Goal: Task Accomplishment & Management: Manage account settings

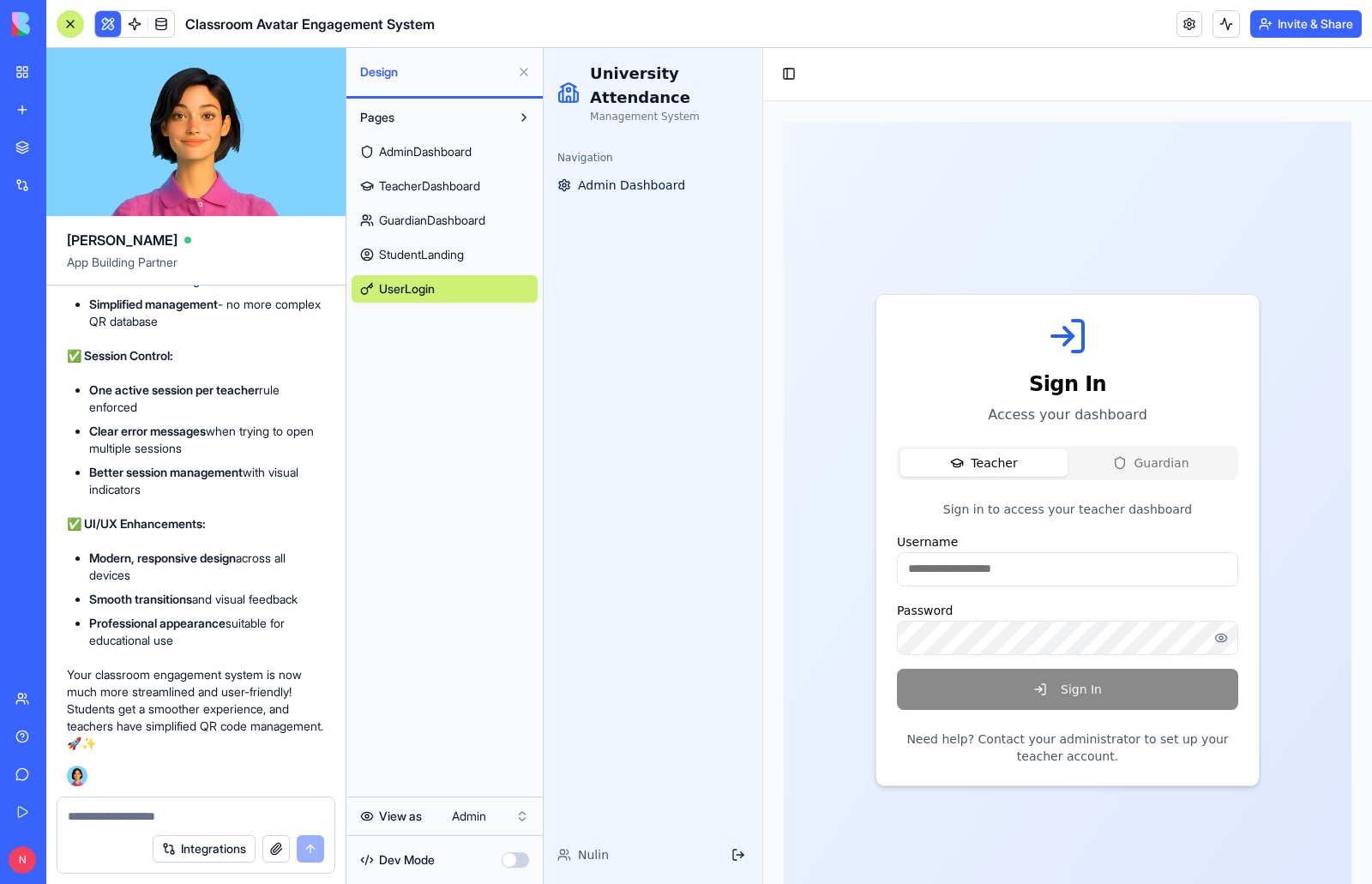
scroll to position [32853, 0]
click at [458, 257] on span "StudentLanding" at bounding box center [421, 254] width 85 height 17
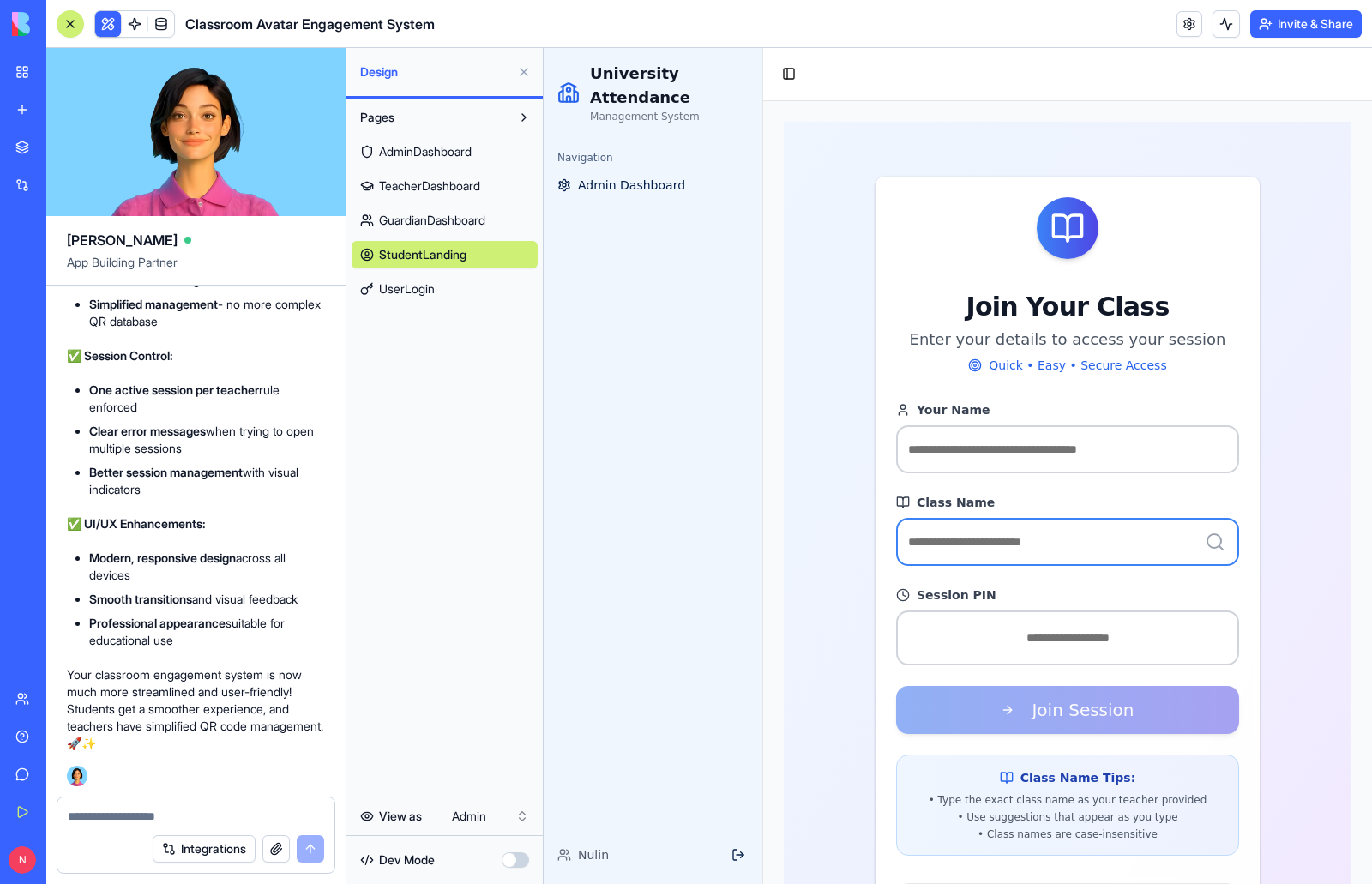
click at [958, 544] on input "Class Name" at bounding box center [1066, 541] width 343 height 48
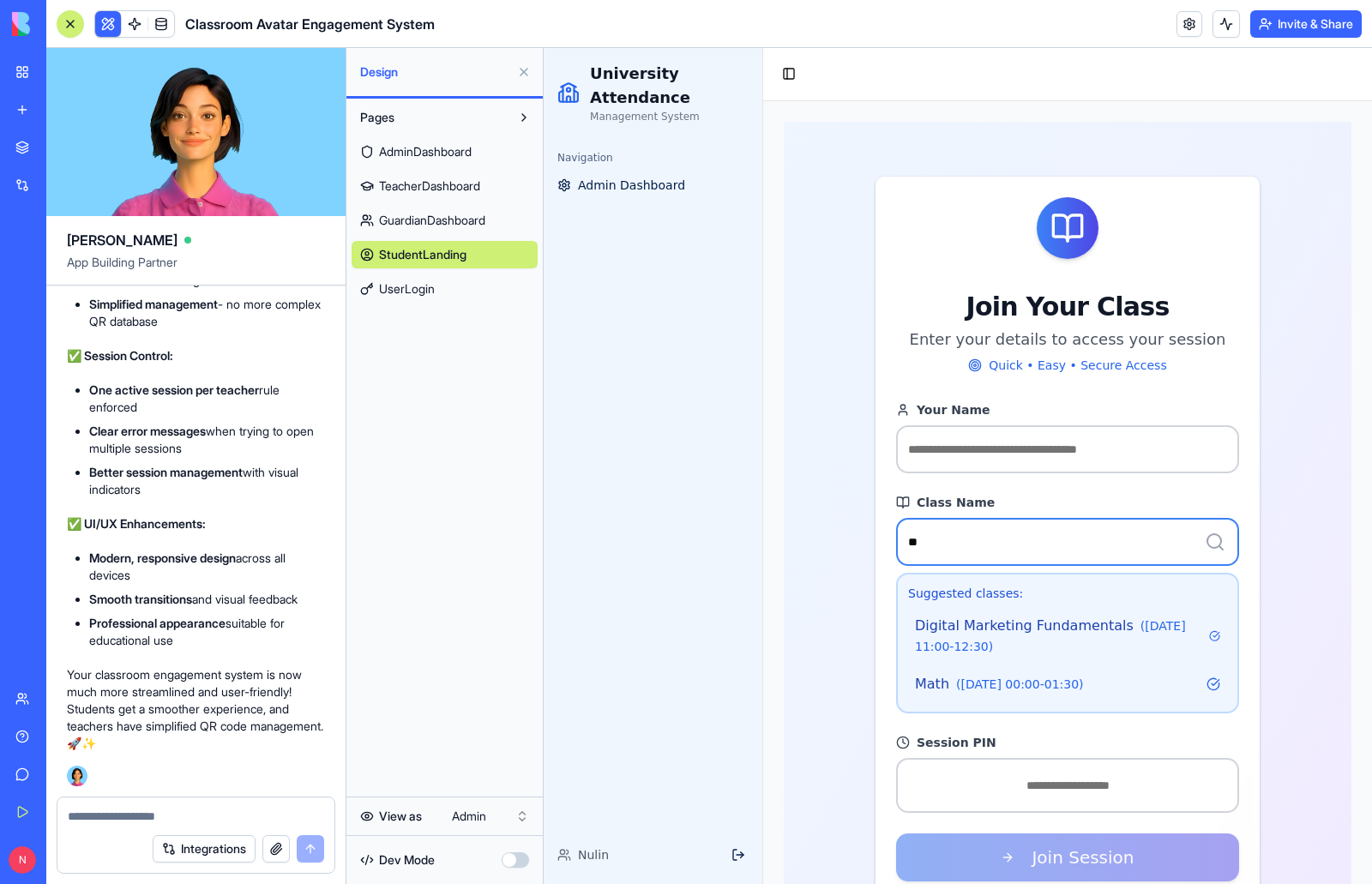
type input "*"
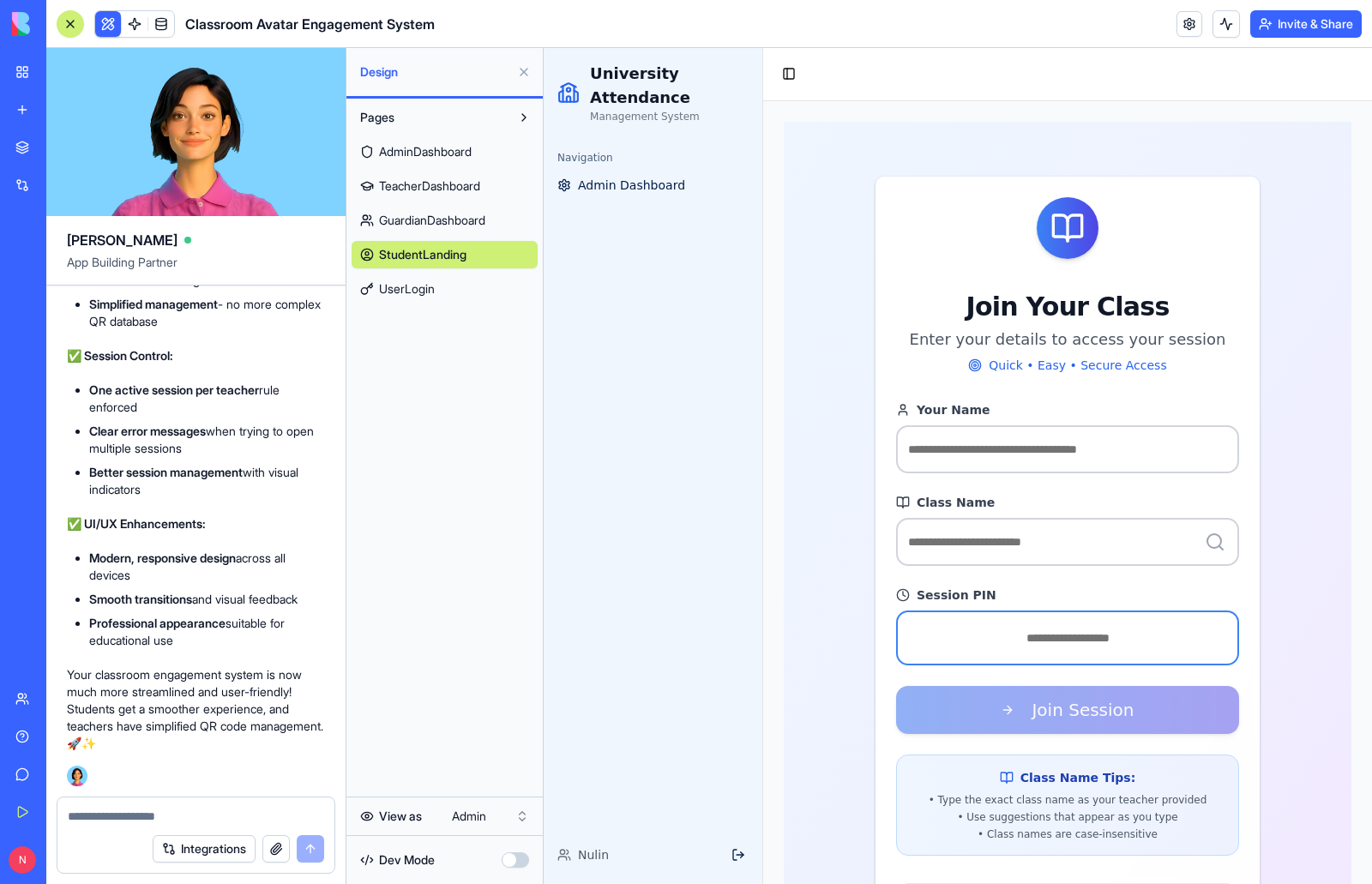
click at [1016, 642] on input "Session PIN" at bounding box center [1066, 638] width 343 height 55
type input "*"
click at [431, 227] on span "GuardianDashboard" at bounding box center [432, 220] width 107 height 17
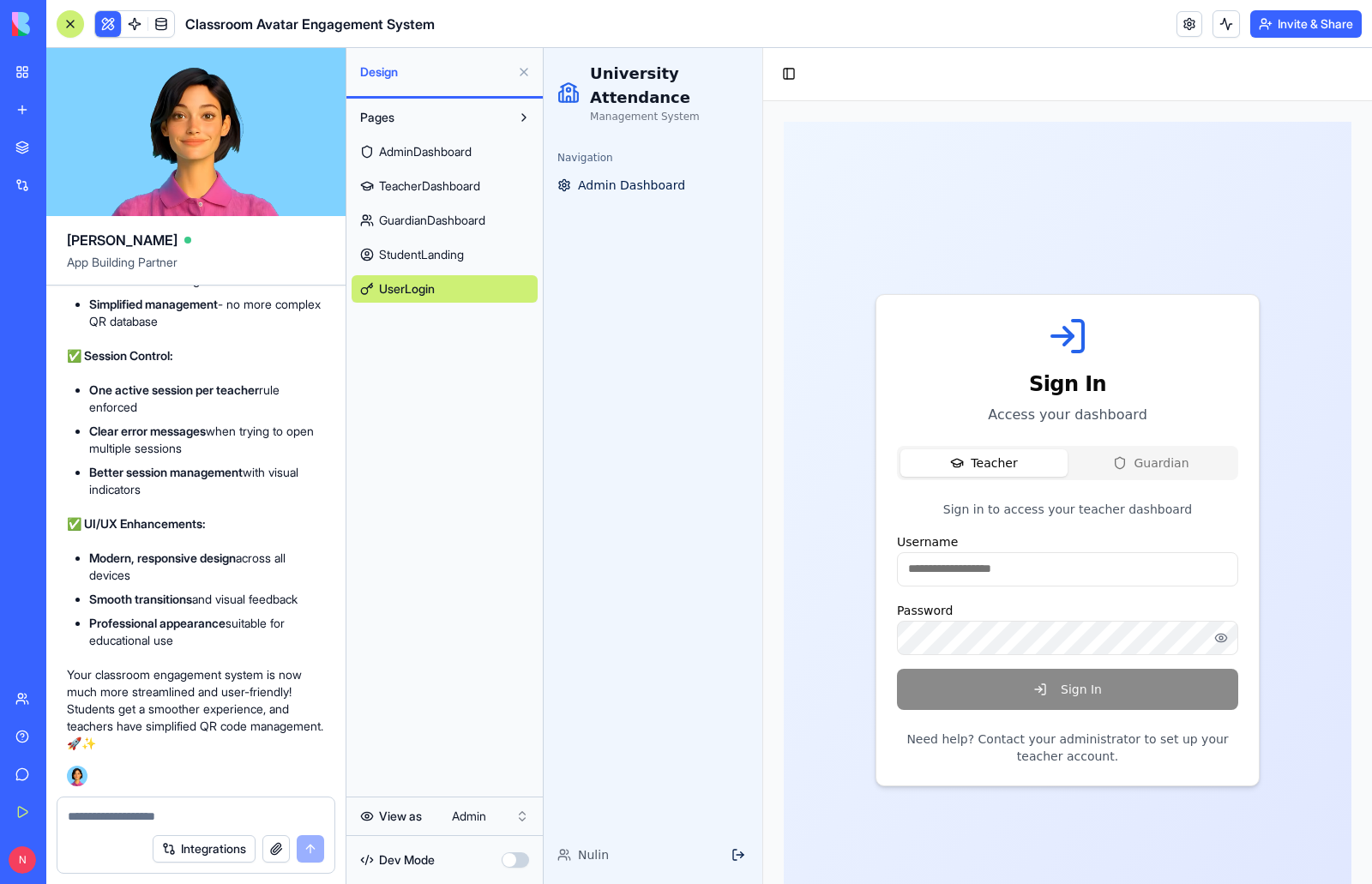
click at [493, 816] on html "My Workspace New app Marketplace Integrations Recent University Orientation Hub…" at bounding box center [686, 442] width 1372 height 884
click at [470, 216] on span "GuardianDashboard" at bounding box center [432, 220] width 107 height 17
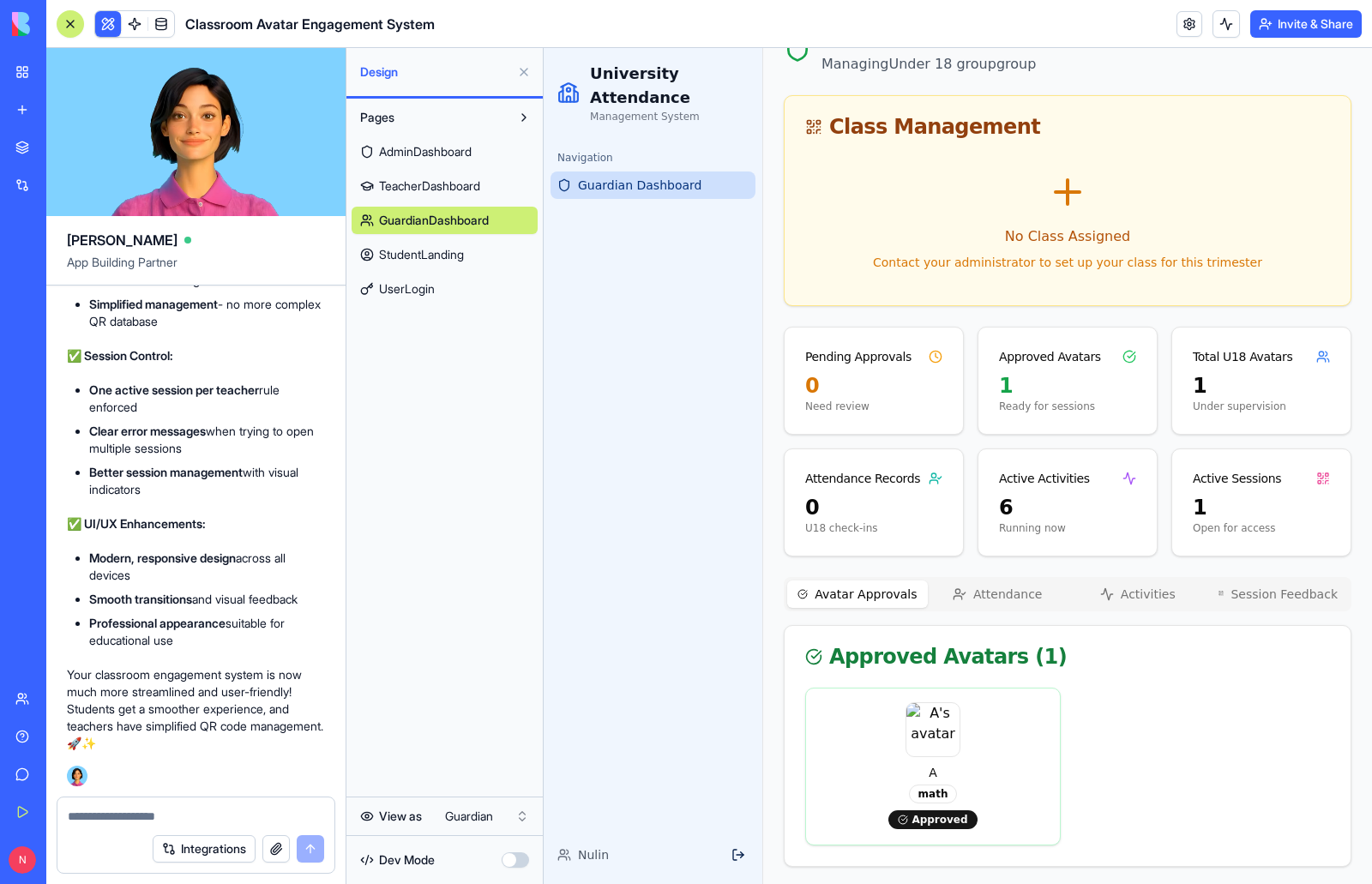
scroll to position [100, 0]
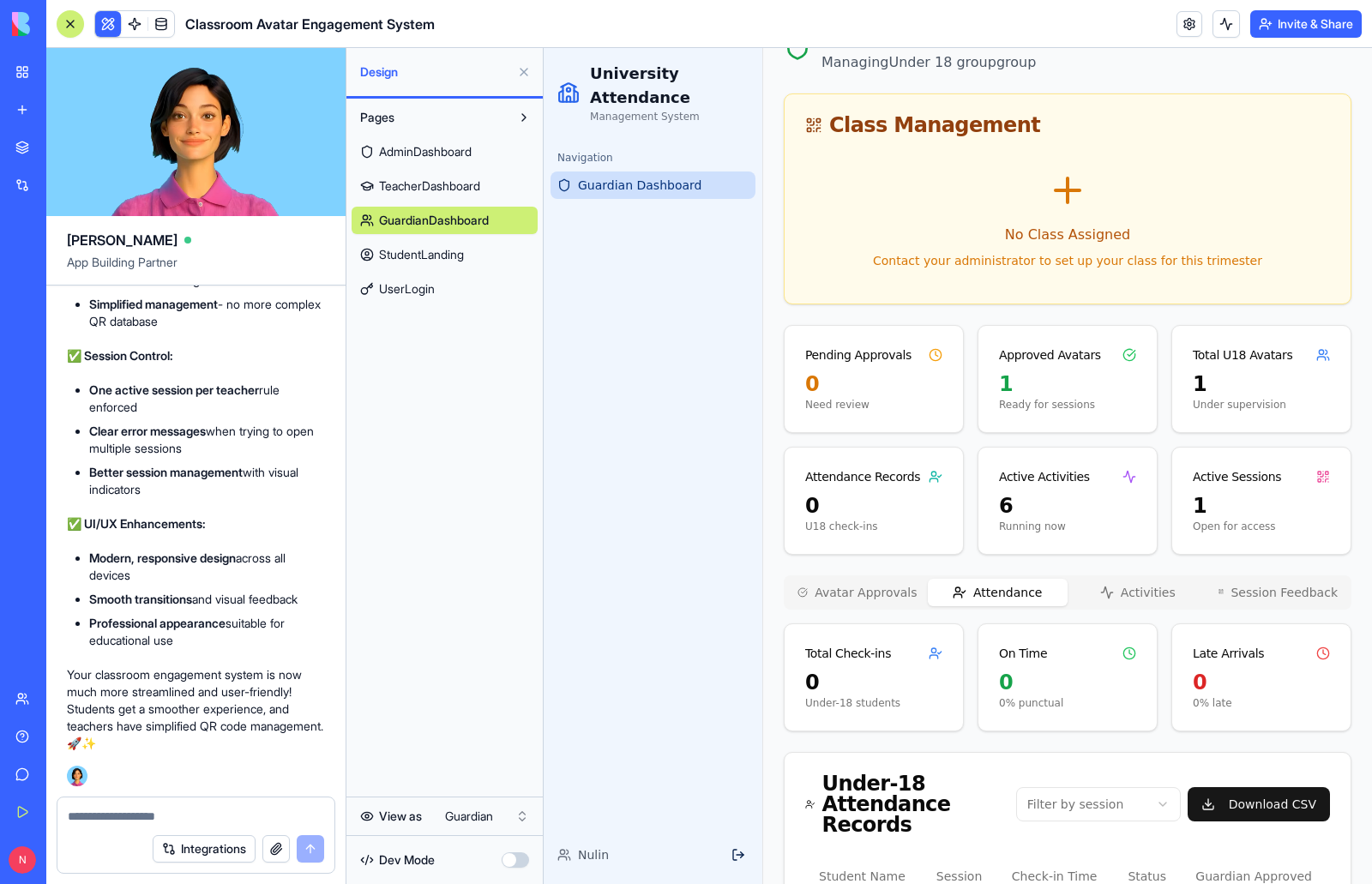
click at [1024, 585] on button "Attendance" at bounding box center [998, 593] width 140 height 27
click at [1135, 589] on button "Activities" at bounding box center [1137, 593] width 140 height 27
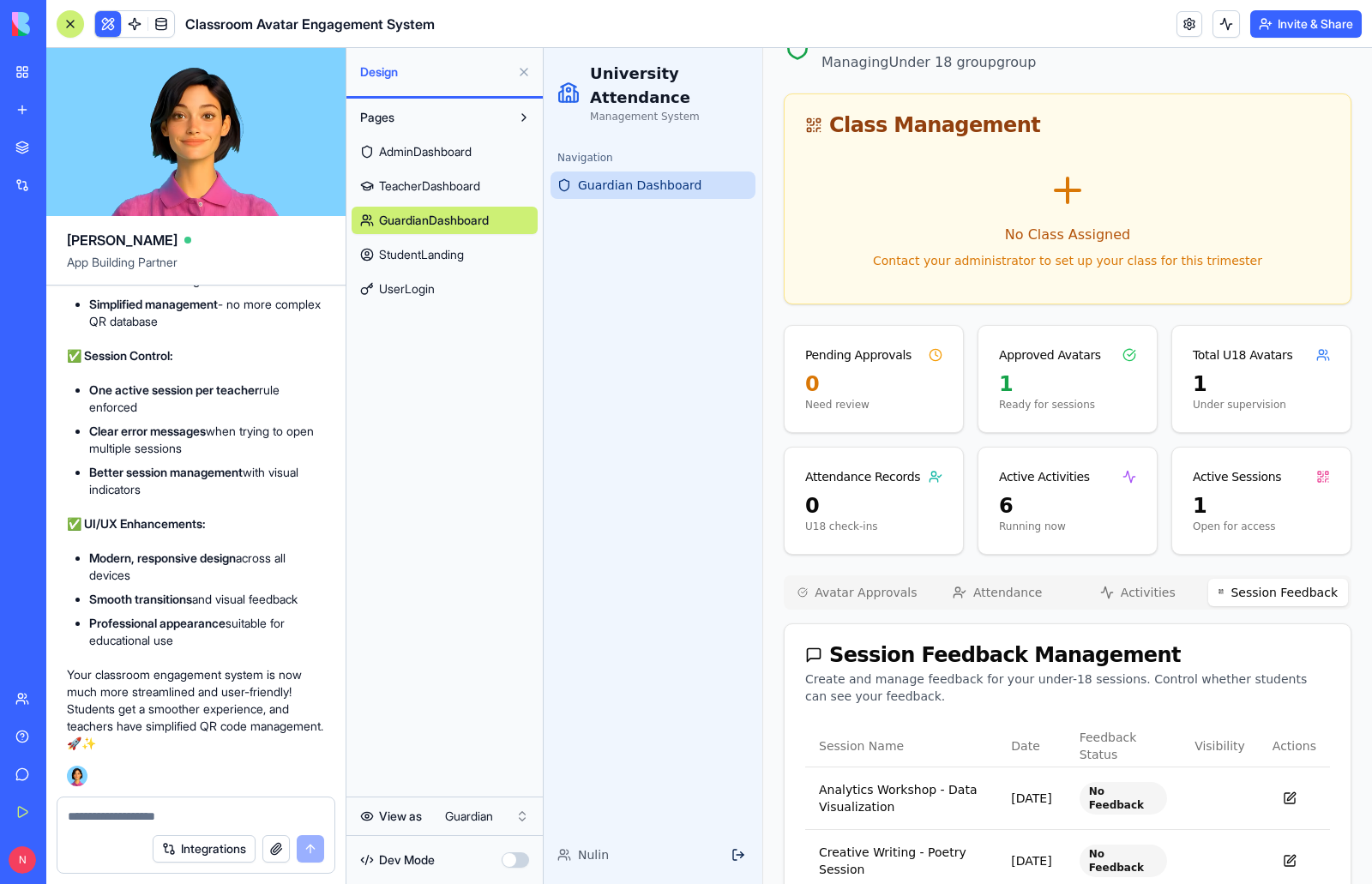
click at [1301, 584] on button "Session Feedback" at bounding box center [1277, 593] width 140 height 27
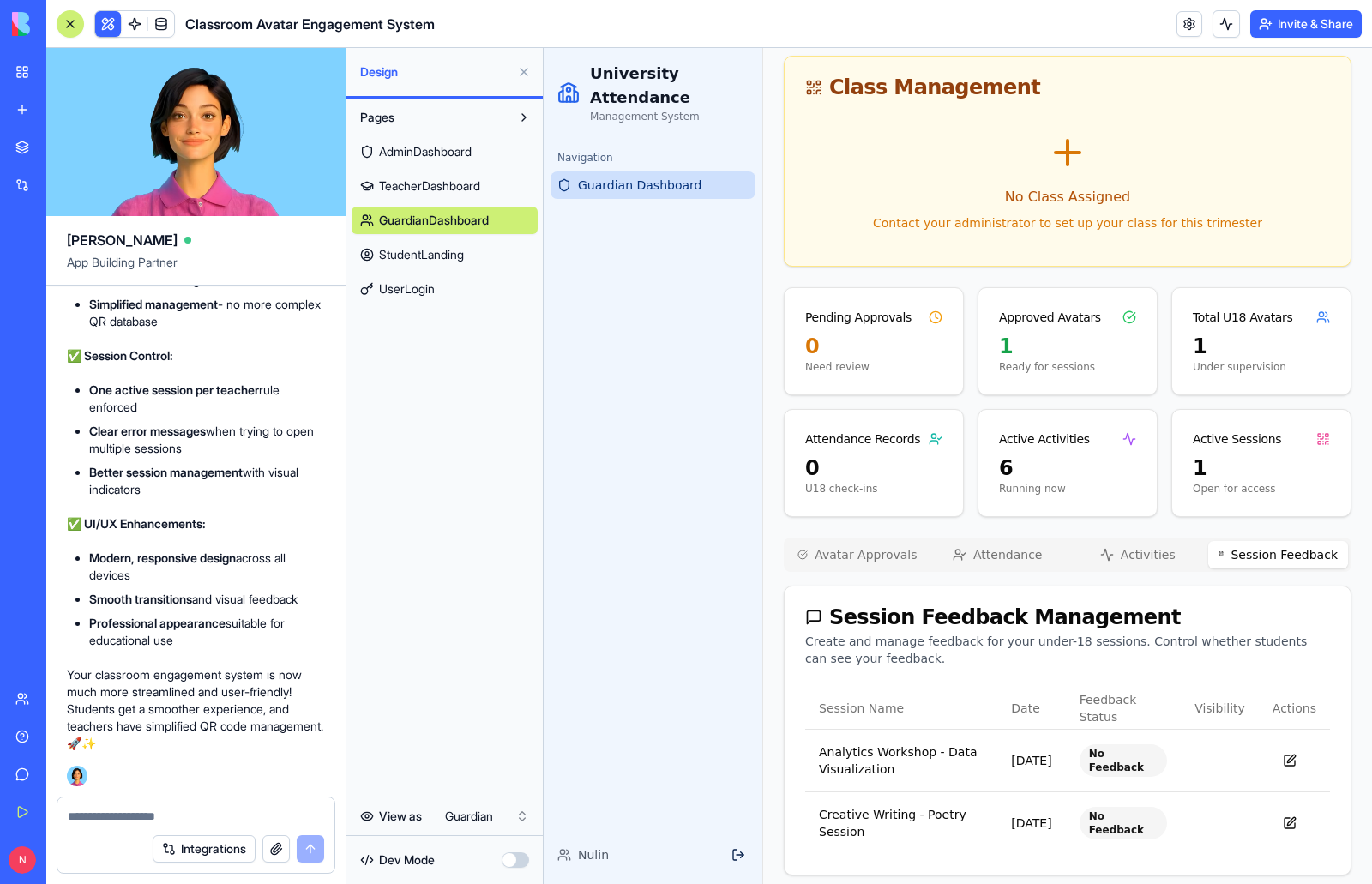
scroll to position [149, 0]
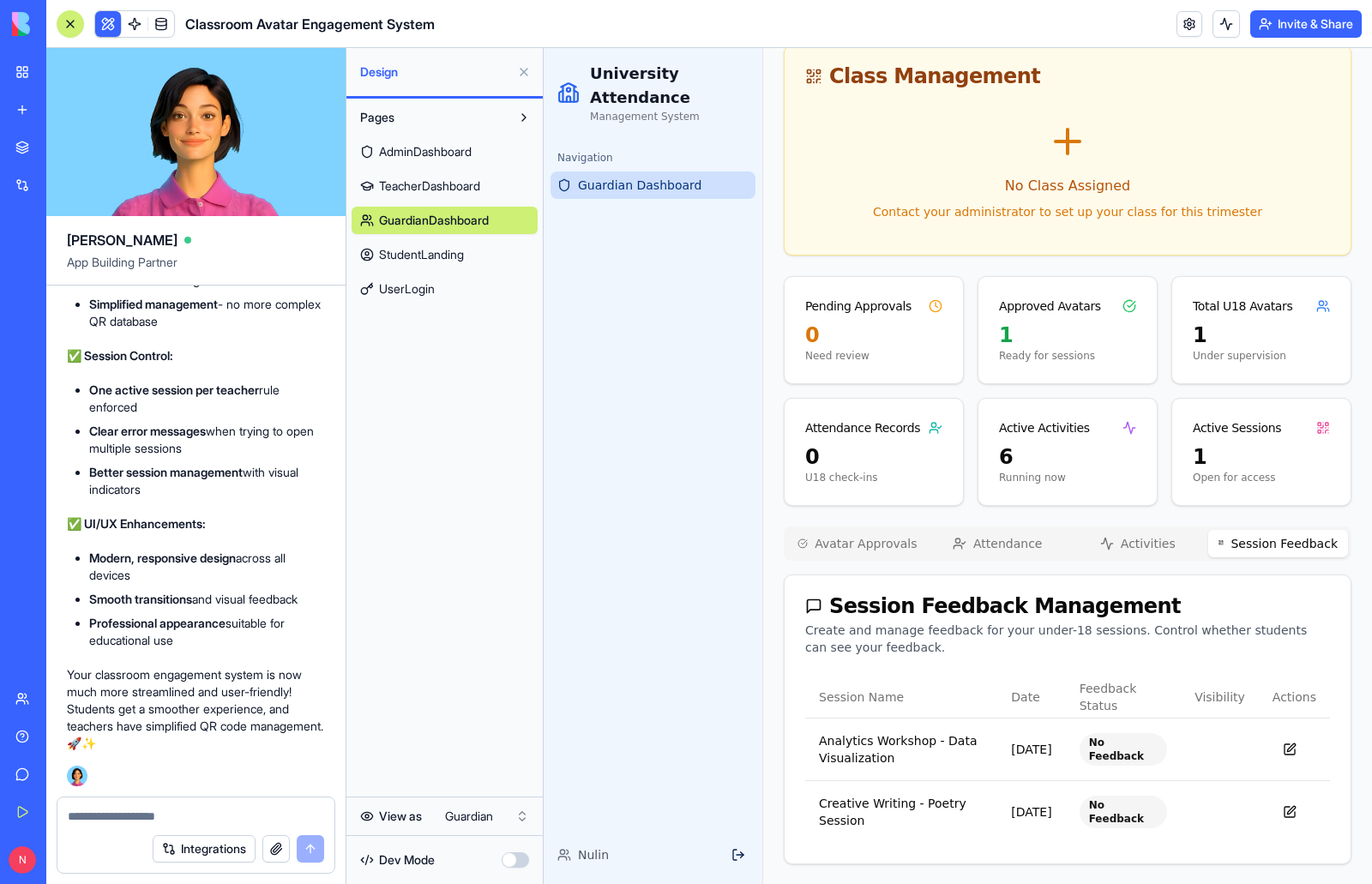
click at [459, 181] on span "TeacherDashboard" at bounding box center [430, 185] width 101 height 17
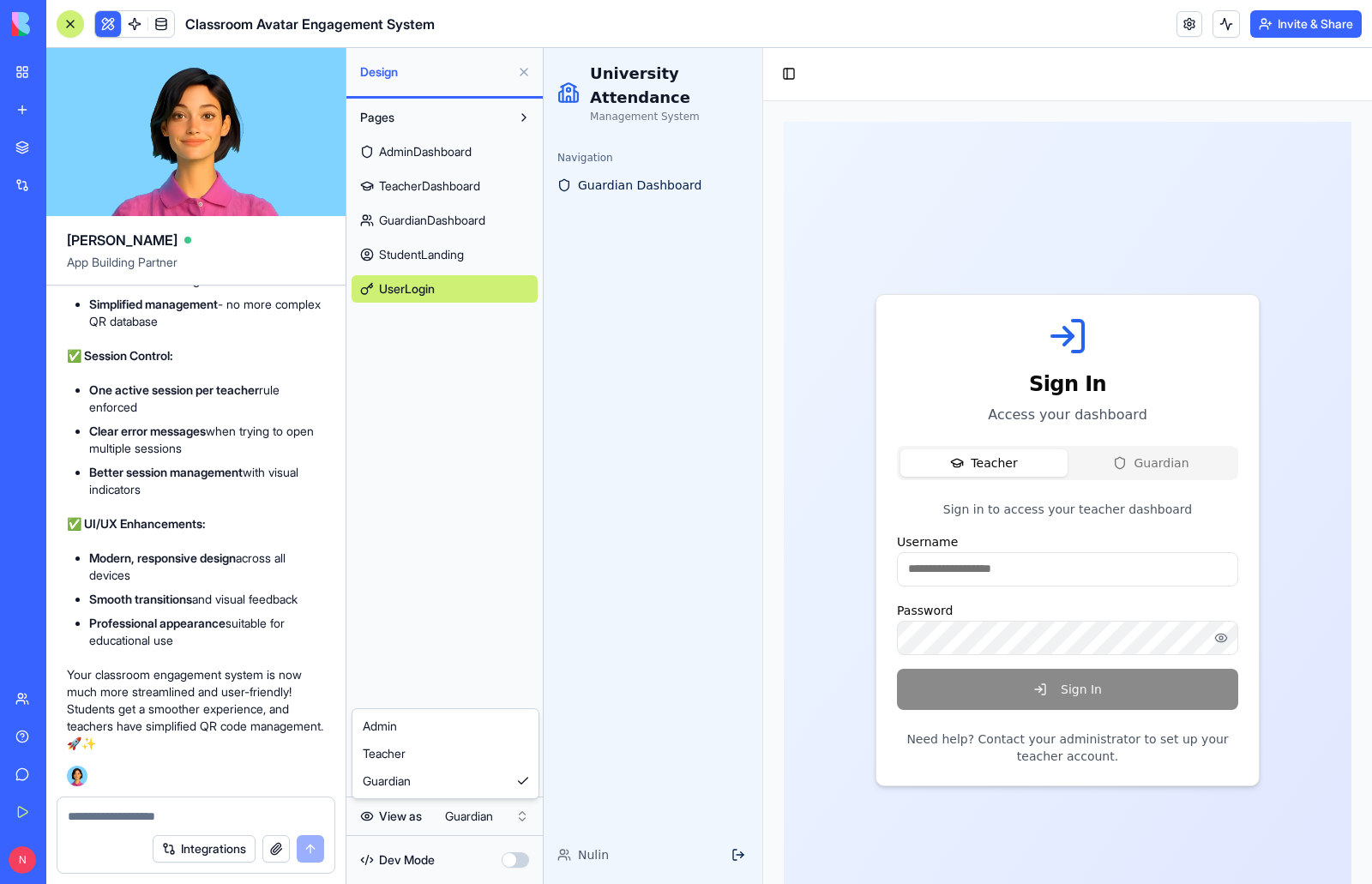
click at [470, 814] on html "My Workspace New app Marketplace Integrations Recent University Orientation Hub…" at bounding box center [686, 442] width 1372 height 884
click at [461, 180] on span "TeacherDashboard" at bounding box center [430, 185] width 101 height 17
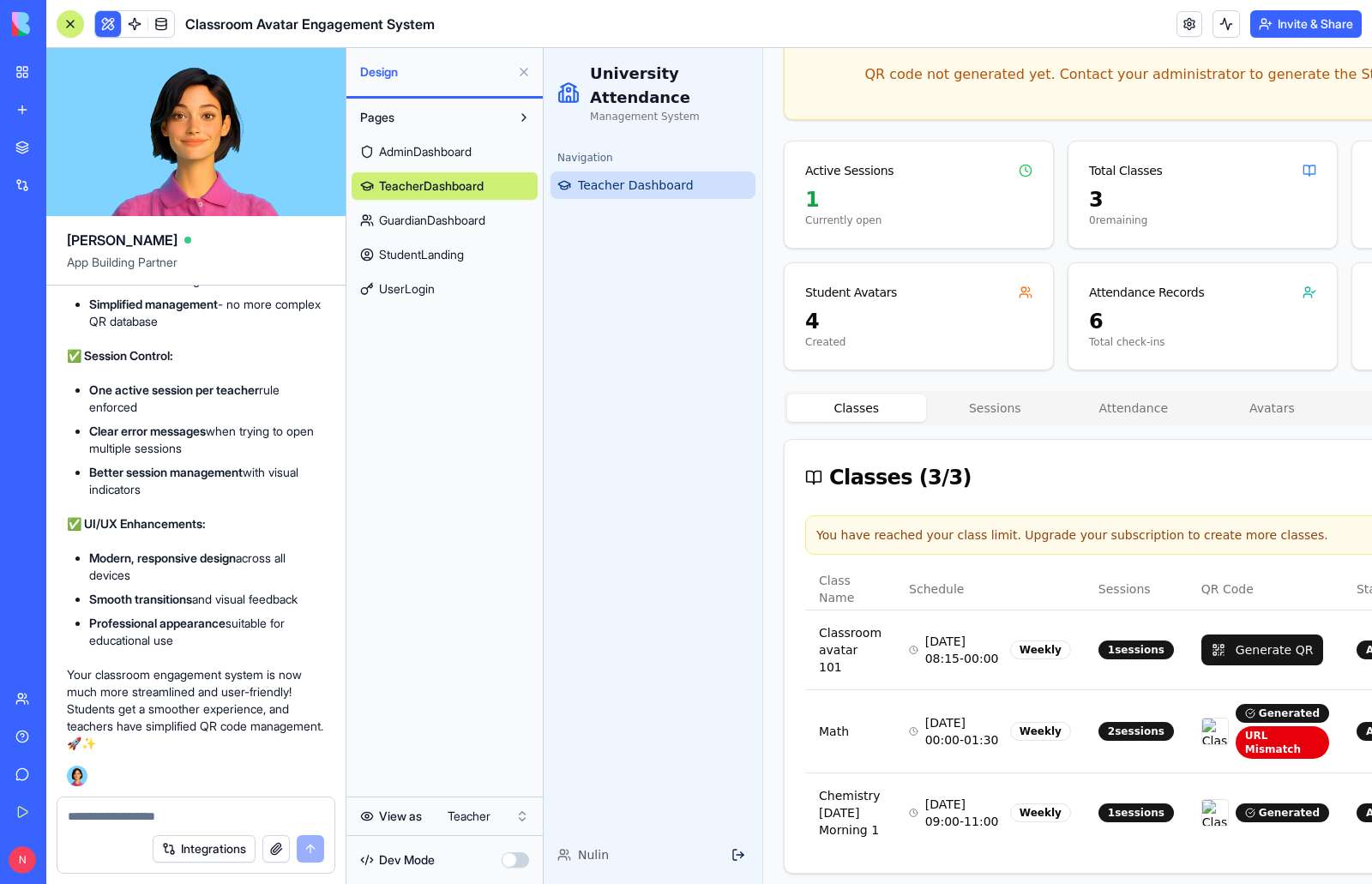
scroll to position [211, 0]
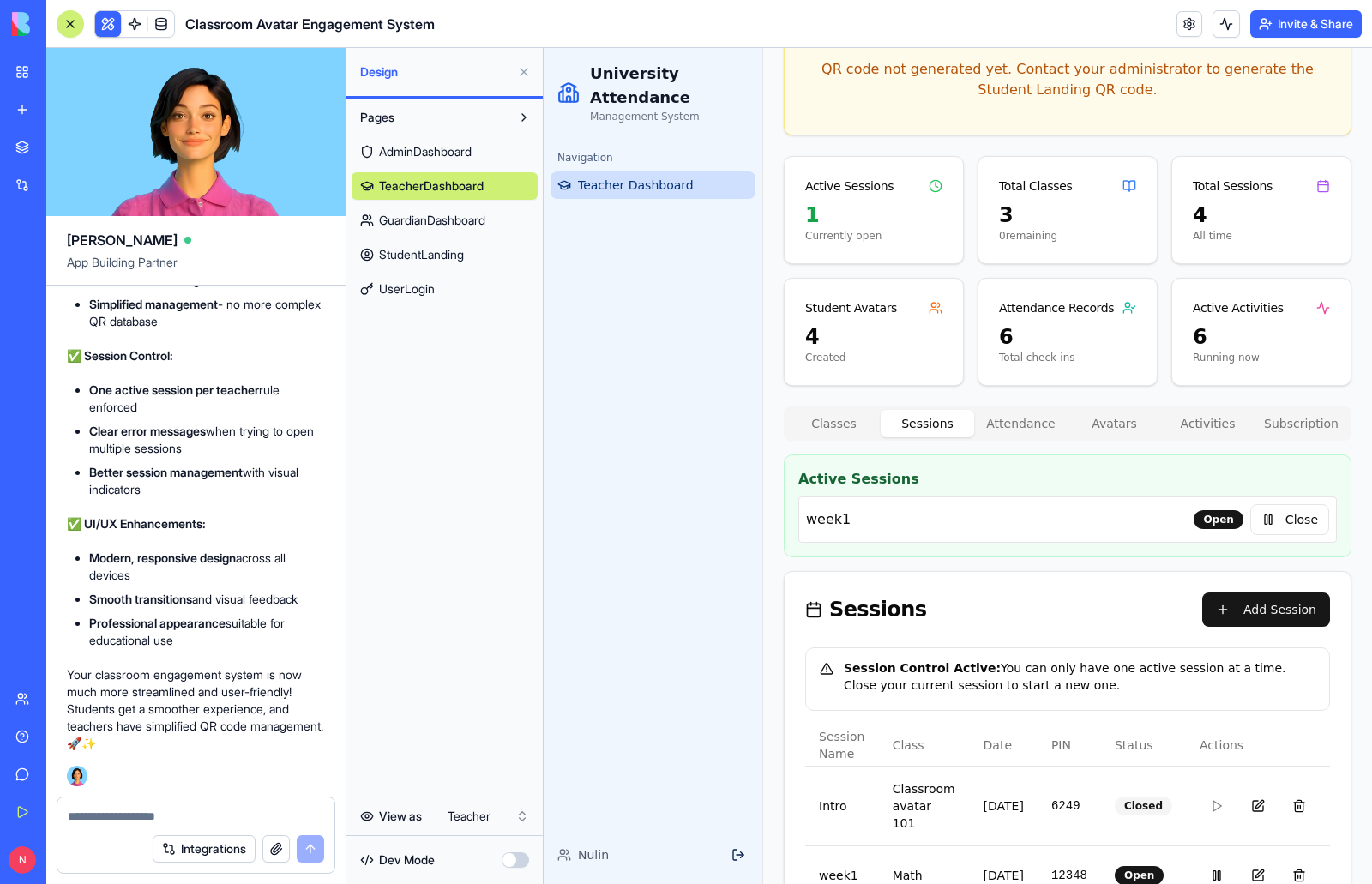
click at [982, 403] on div "Teacher Dashboard Welcome back, Nulin Active (14 days left) Student Access QR C…" at bounding box center [1066, 490] width 567 height 1158
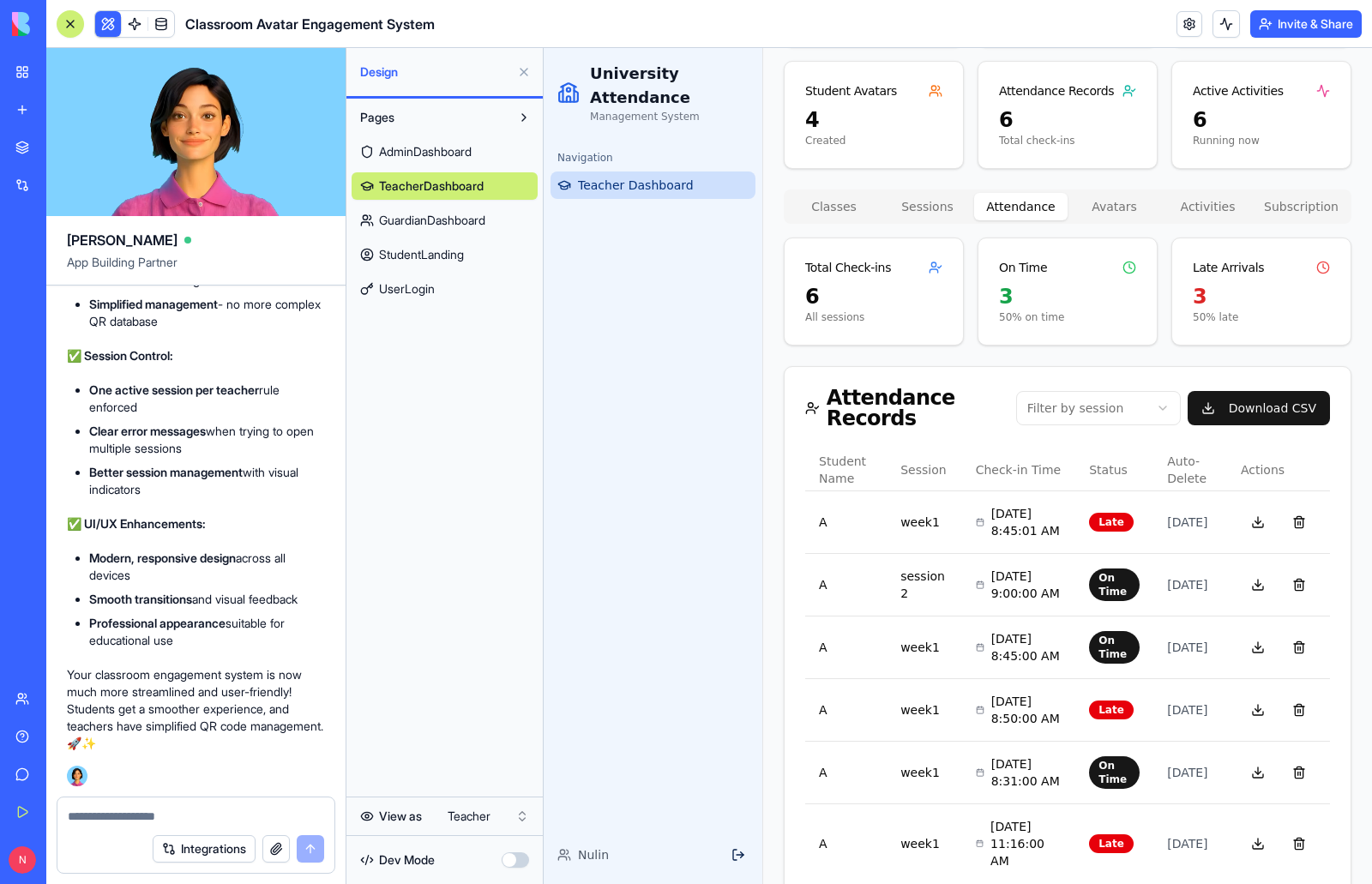
click at [1015, 205] on button "Attendance" at bounding box center [1020, 206] width 93 height 27
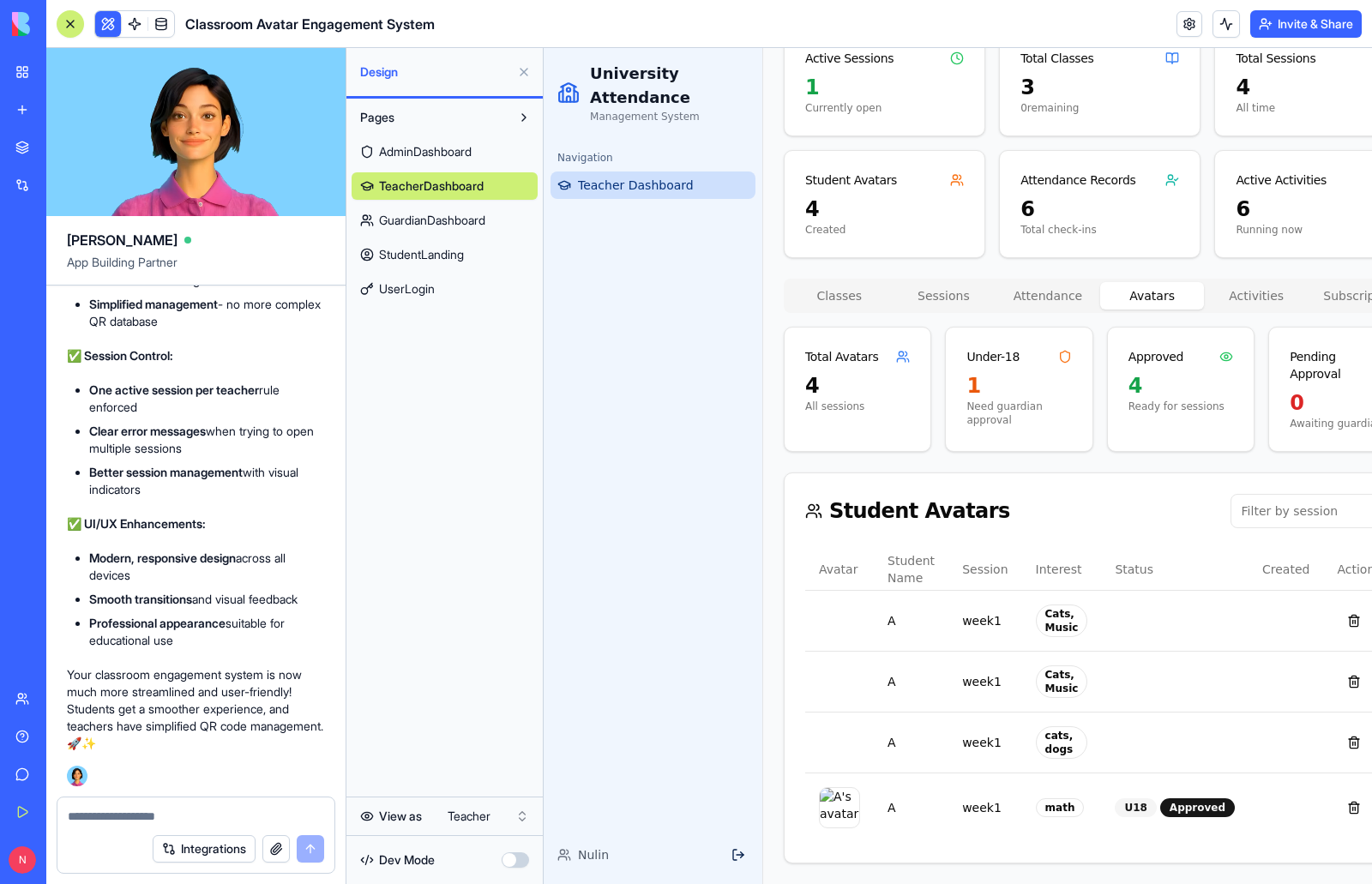
scroll to position [351, 0]
click at [1109, 203] on div "Teacher Dashboard Welcome back, Nulin Active (14 days left) Student Access QR C…" at bounding box center [1099, 323] width 632 height 1080
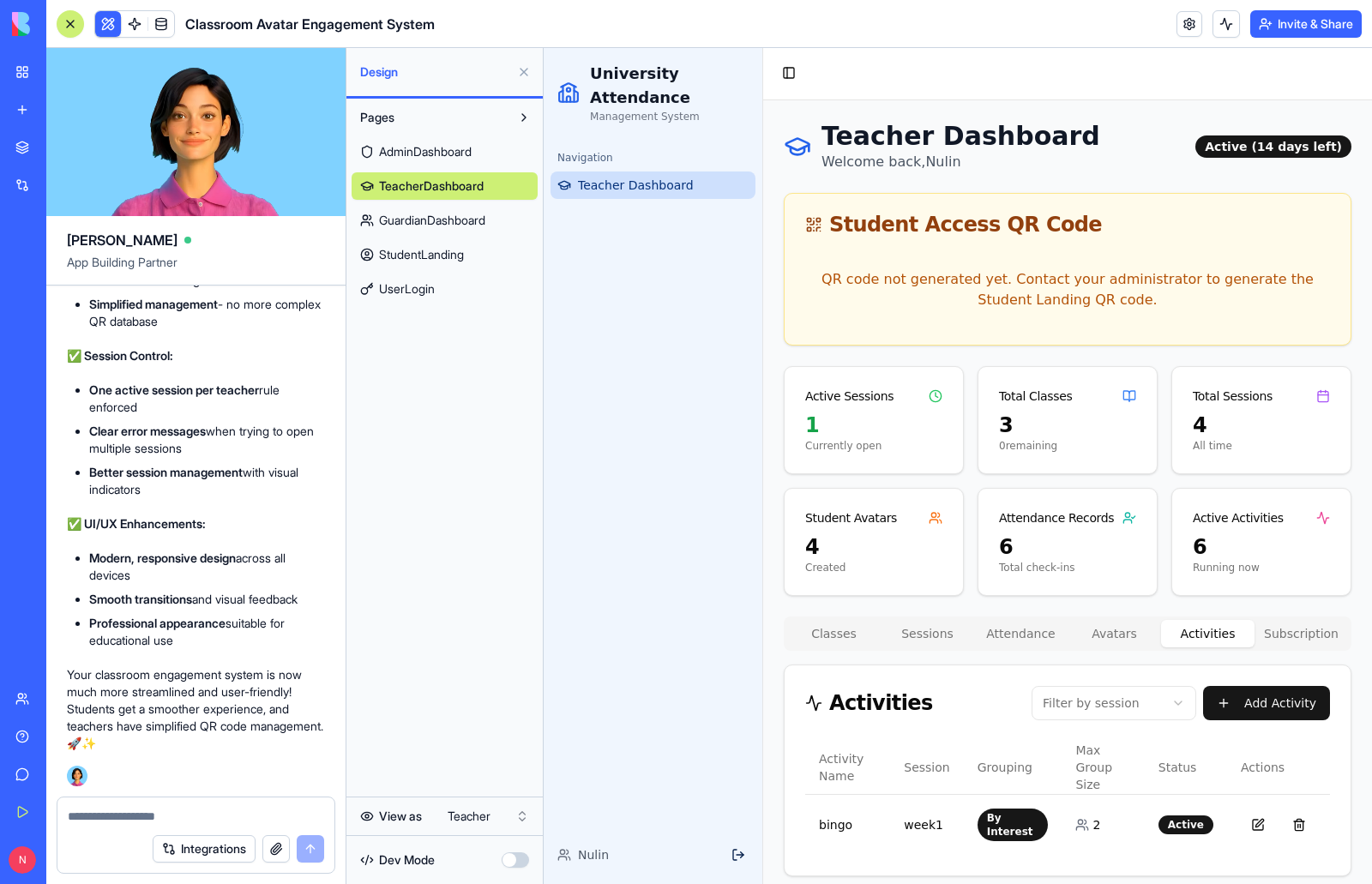
click at [1218, 280] on div "Teacher Dashboard Welcome back, Nulin Active (14 days left) Student Access QR C…" at bounding box center [1066, 499] width 567 height 756
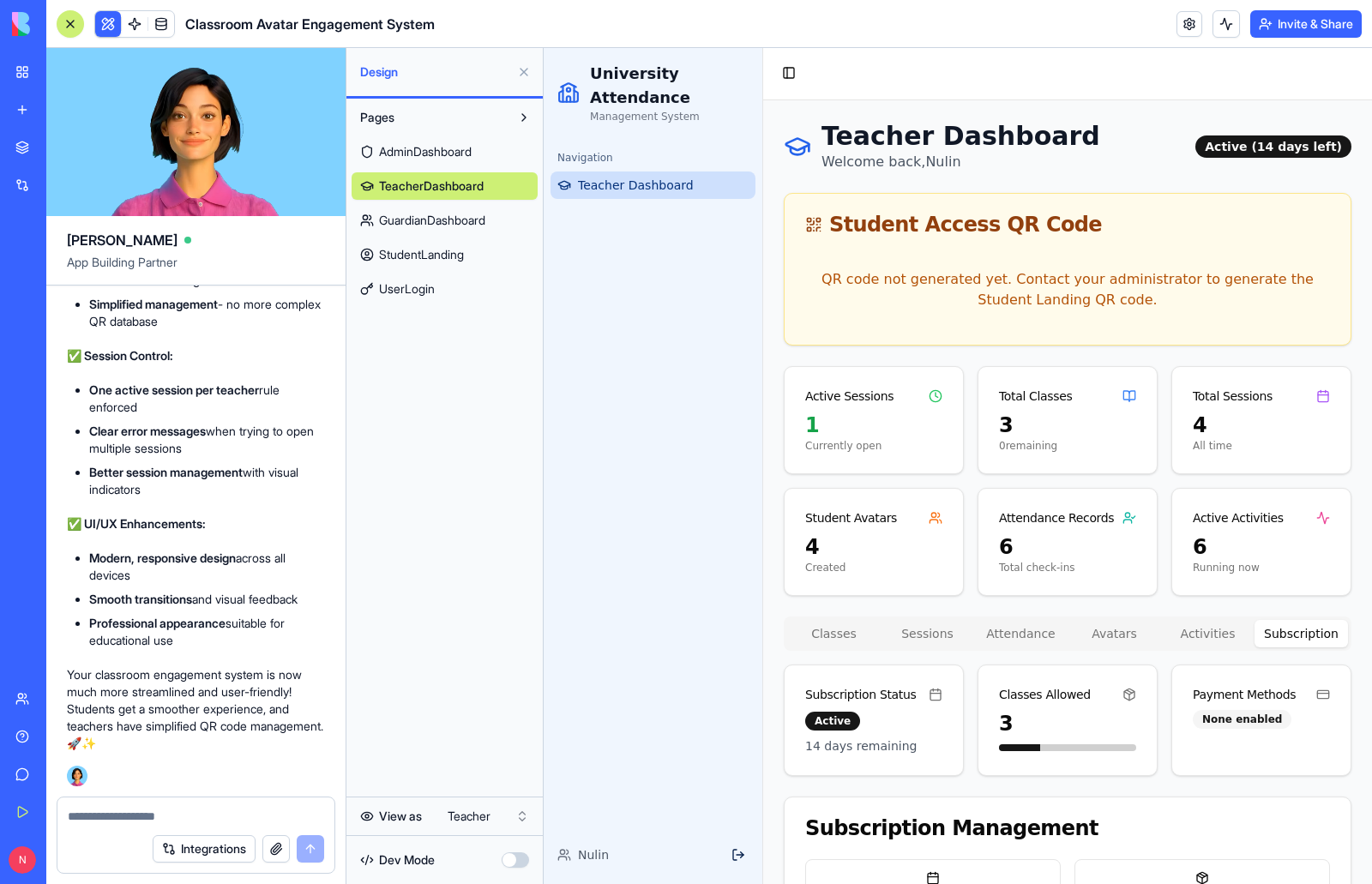
click at [1278, 630] on button "Subscription" at bounding box center [1301, 633] width 93 height 27
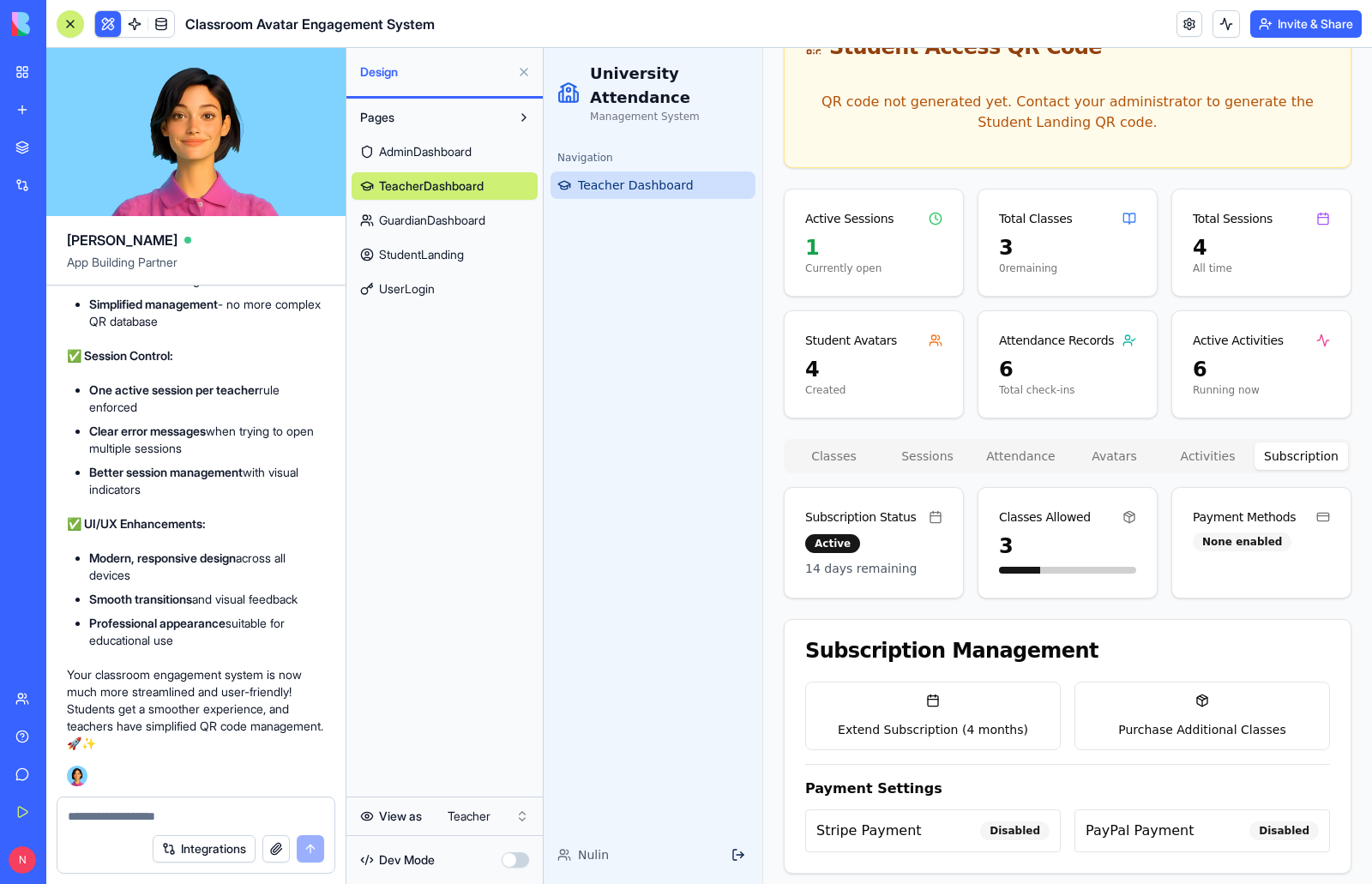
scroll to position [188, 0]
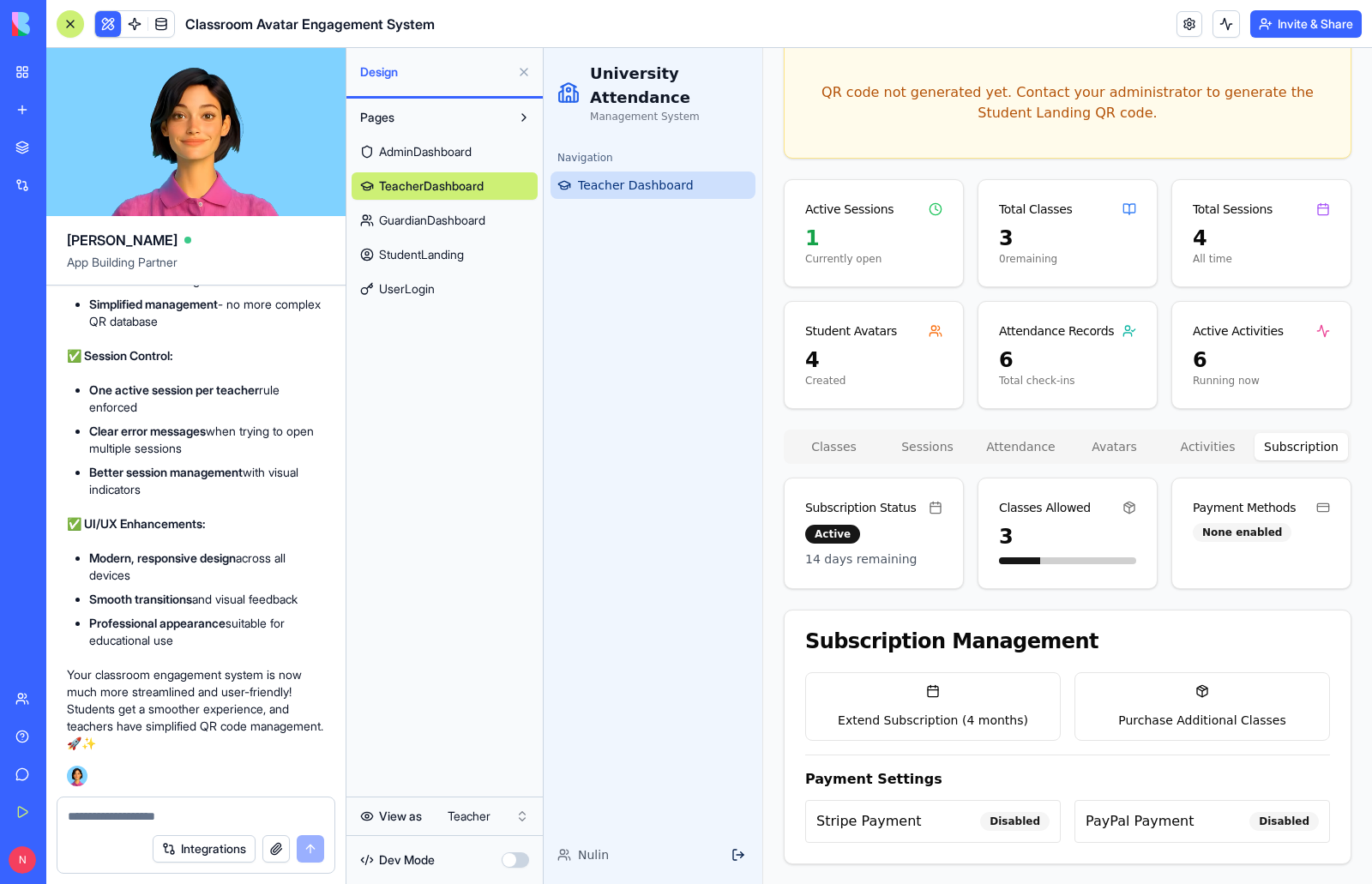
click at [1241, 601] on div "Subscription Status Active 14 days remaining Classes Allowed 3 Payment Methods …" at bounding box center [1066, 670] width 567 height 386
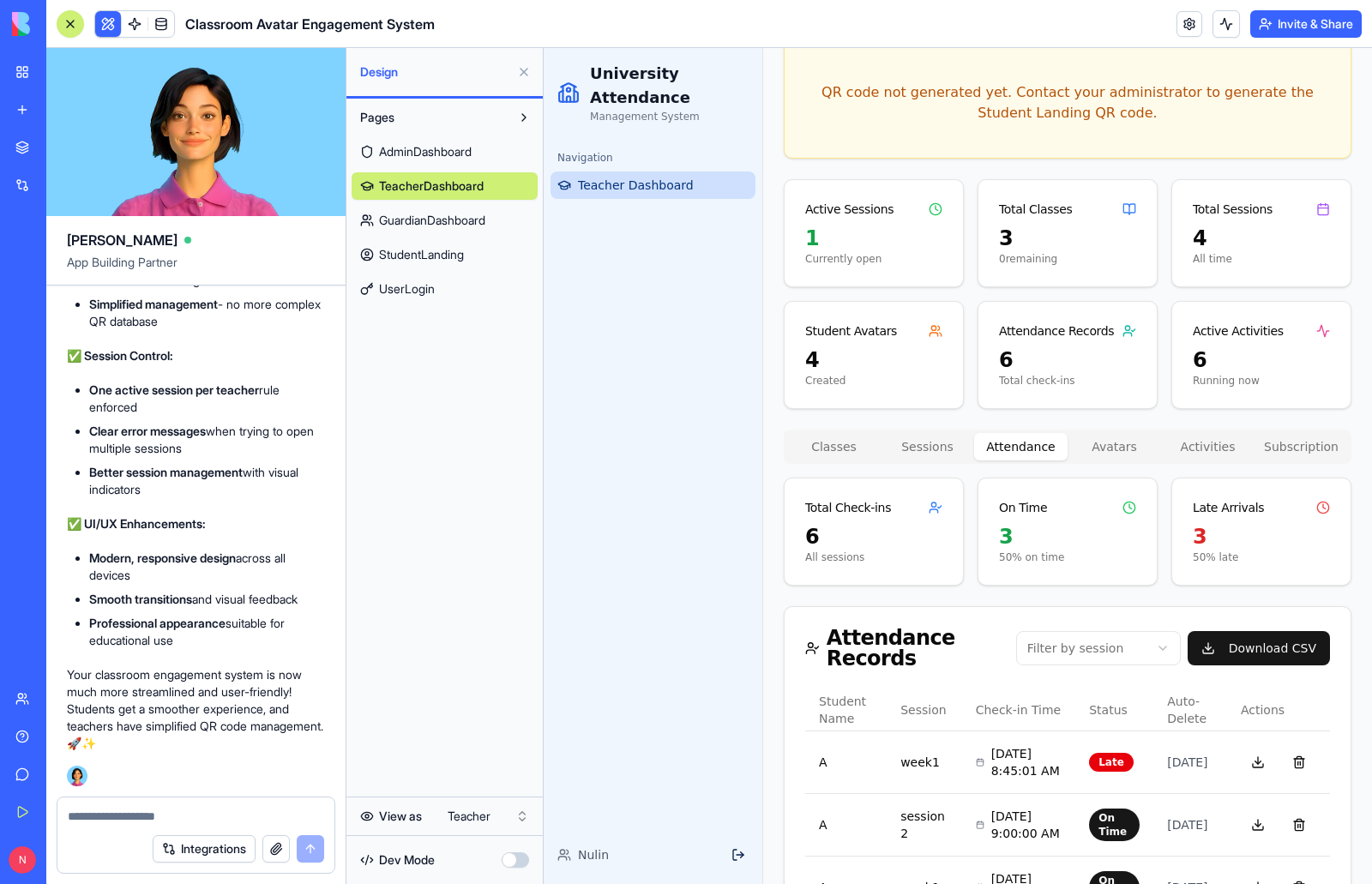
click at [1006, 450] on button "Attendance" at bounding box center [1020, 447] width 93 height 27
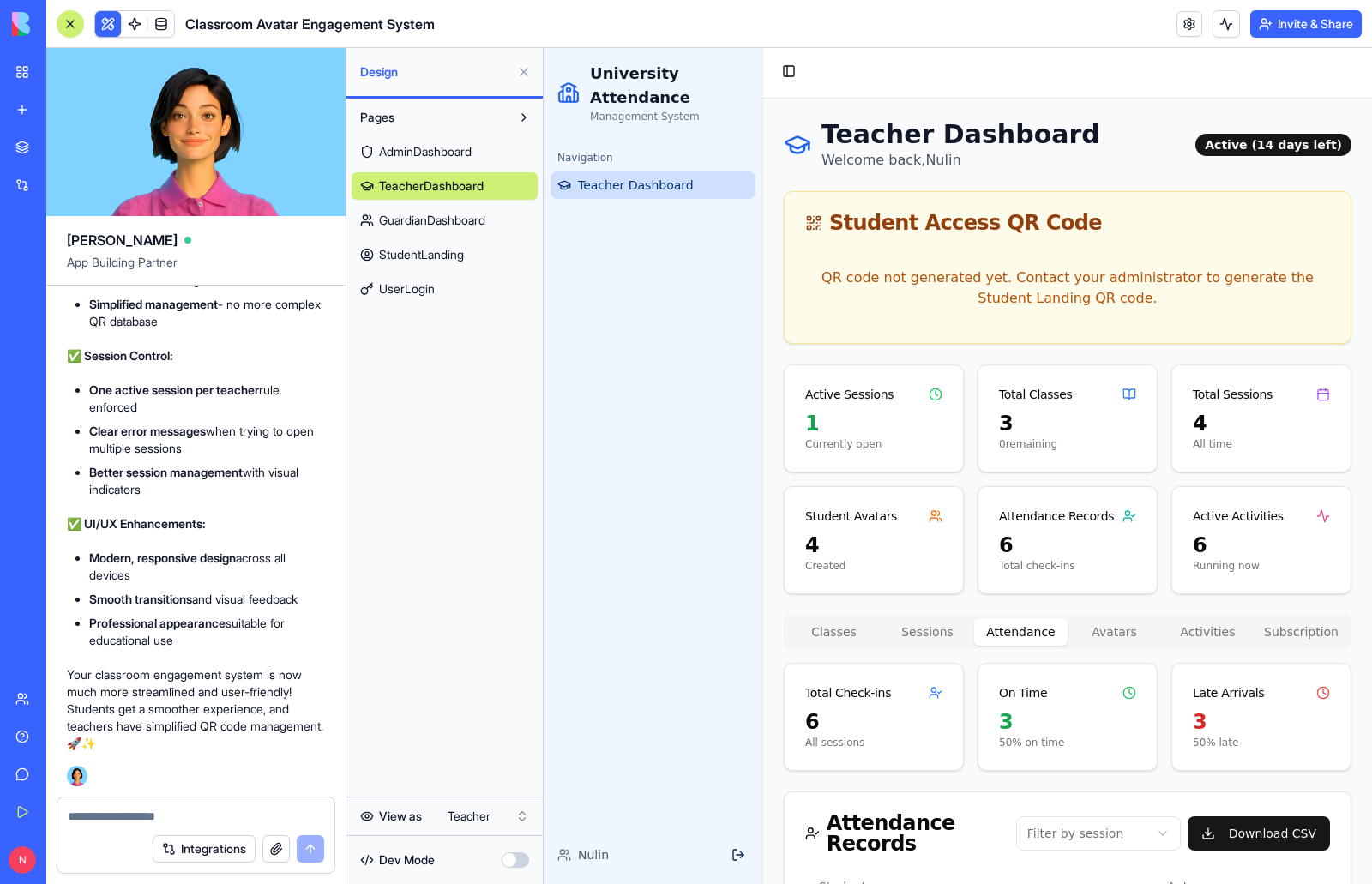
scroll to position [0, 0]
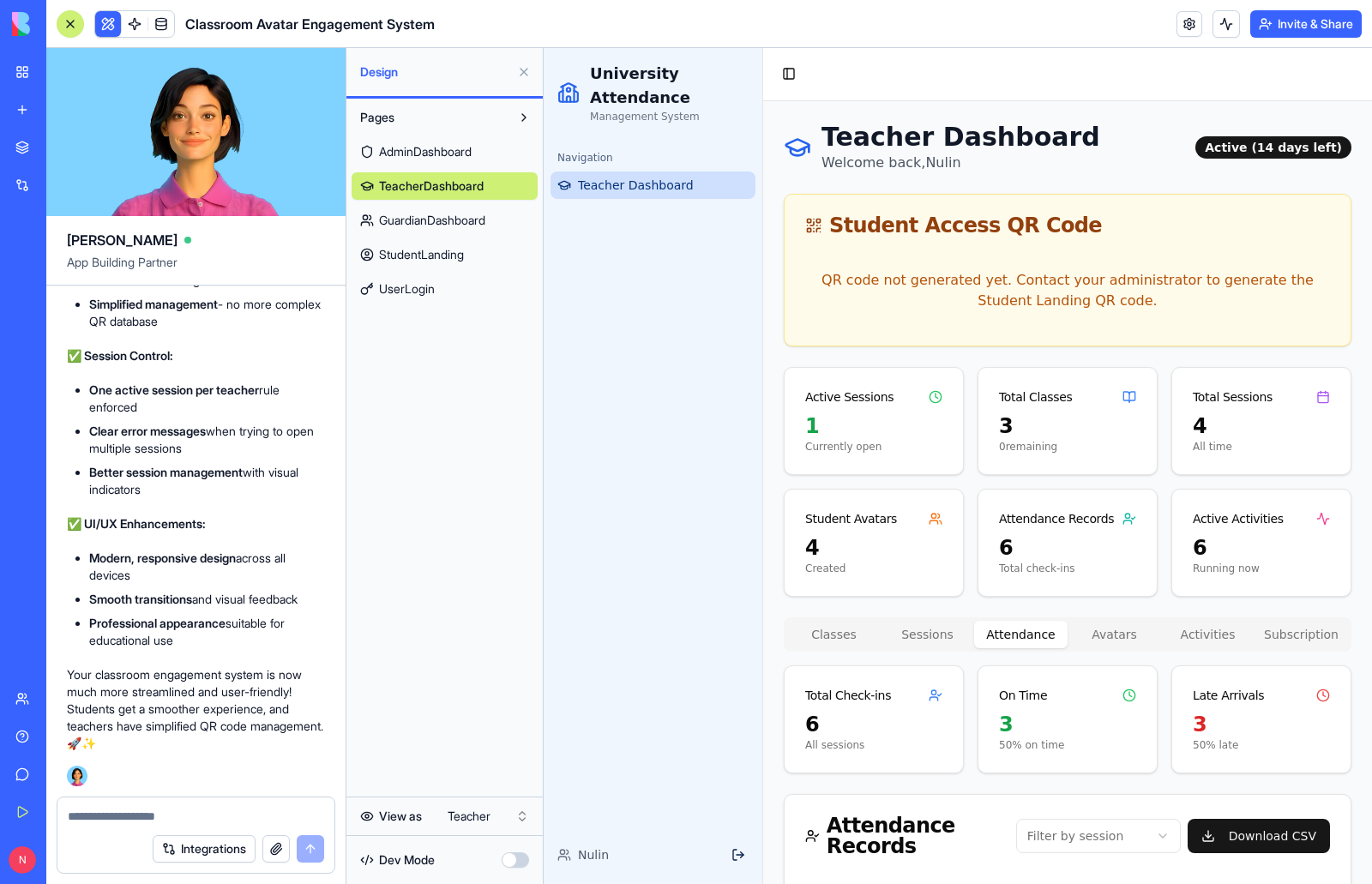
click at [241, 821] on textarea at bounding box center [195, 816] width 256 height 17
